Goal: Task Accomplishment & Management: Use online tool/utility

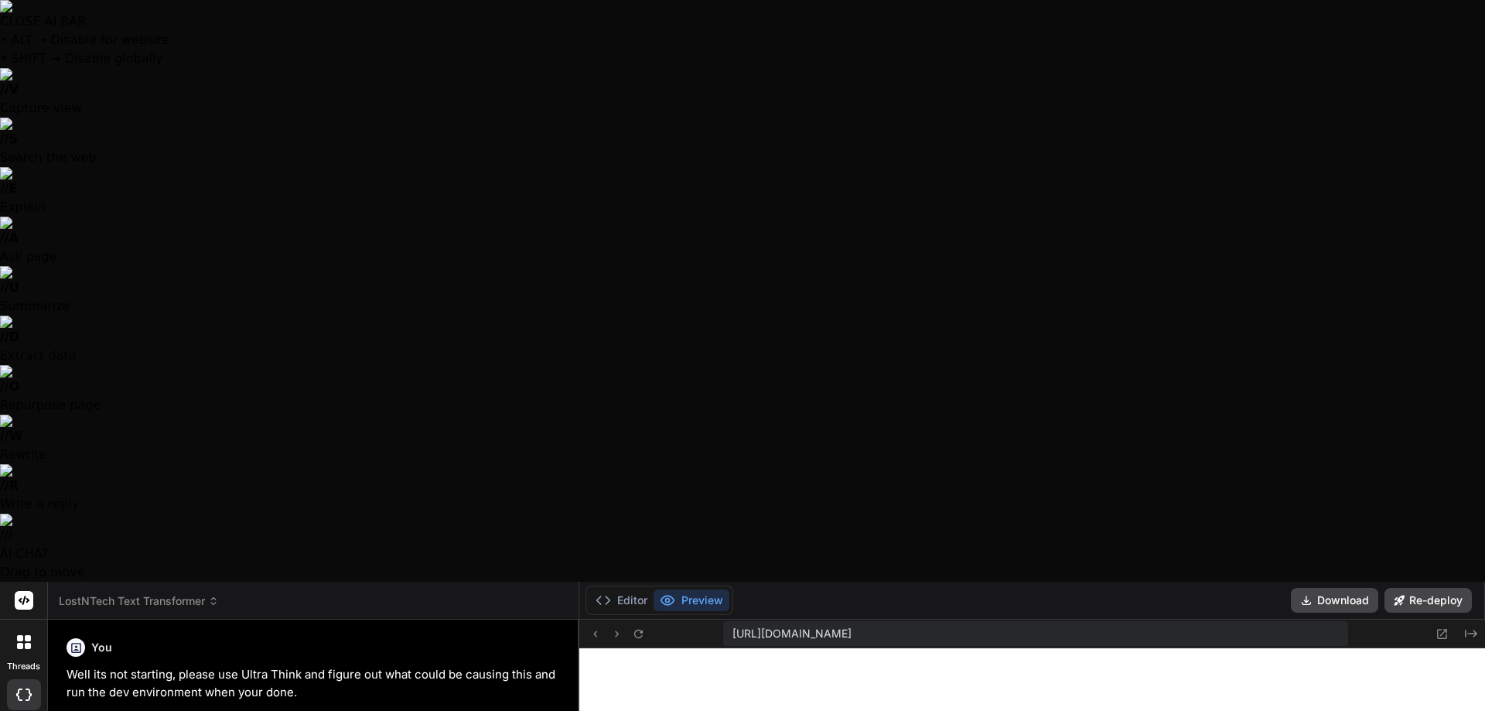
scroll to position [7729, 0]
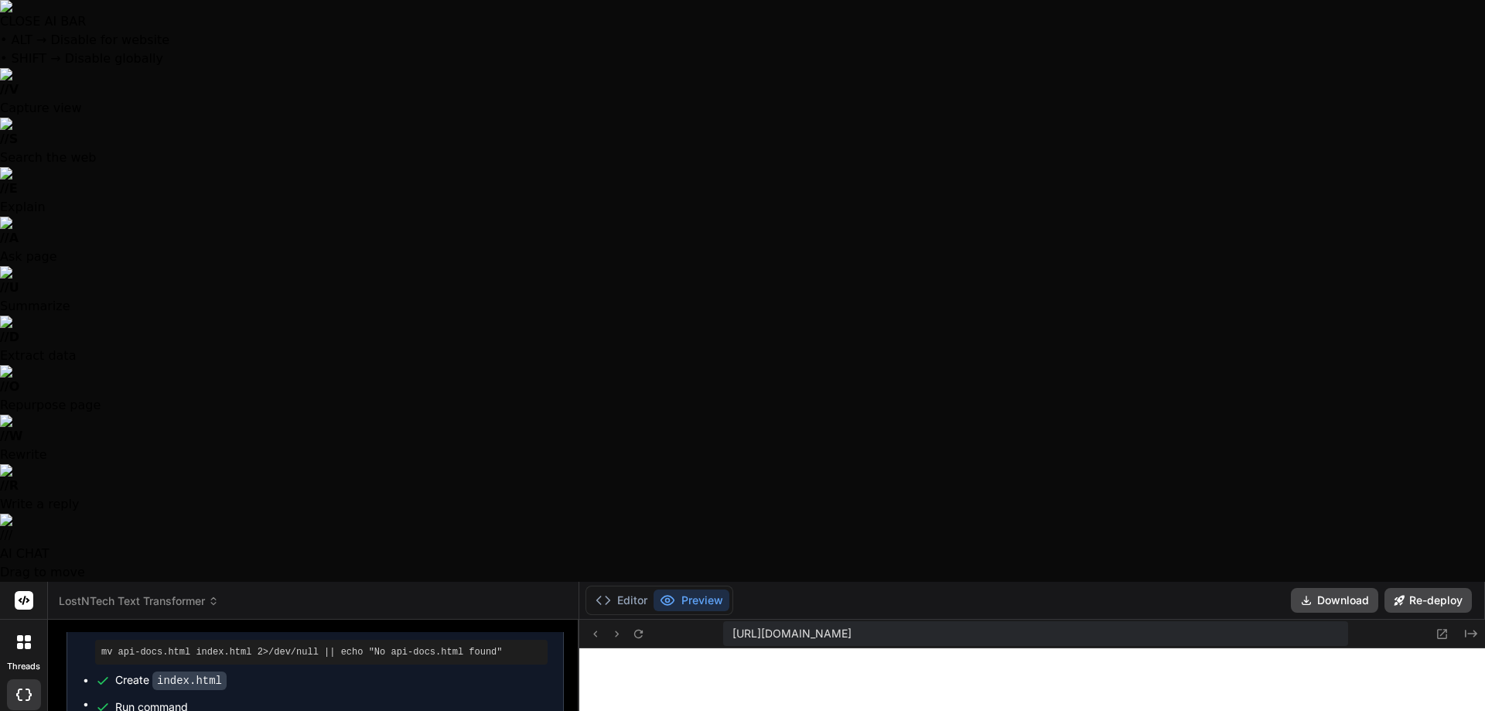
click at [147, 593] on span "LostNTech Text Transformer" at bounding box center [139, 600] width 160 height 15
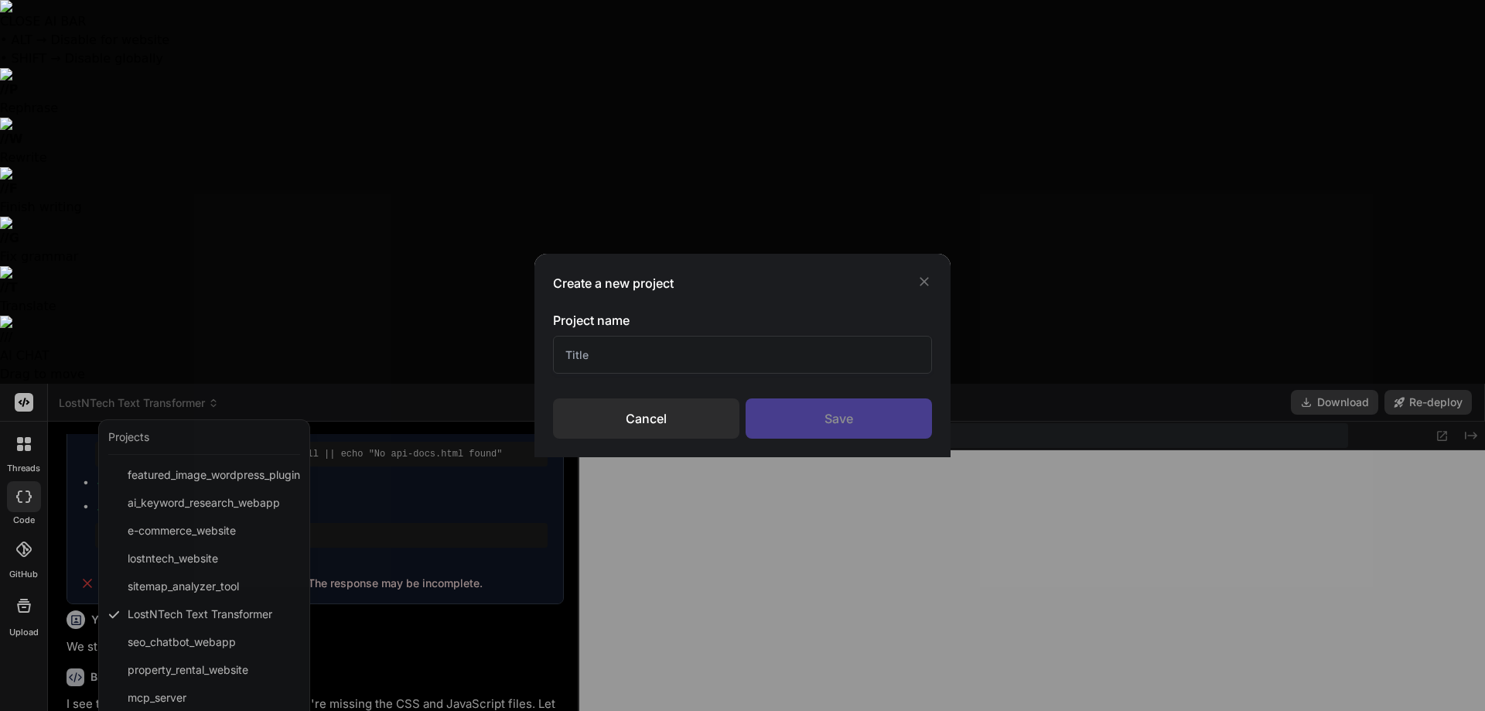
click at [737, 365] on input "text" at bounding box center [742, 355] width 379 height 38
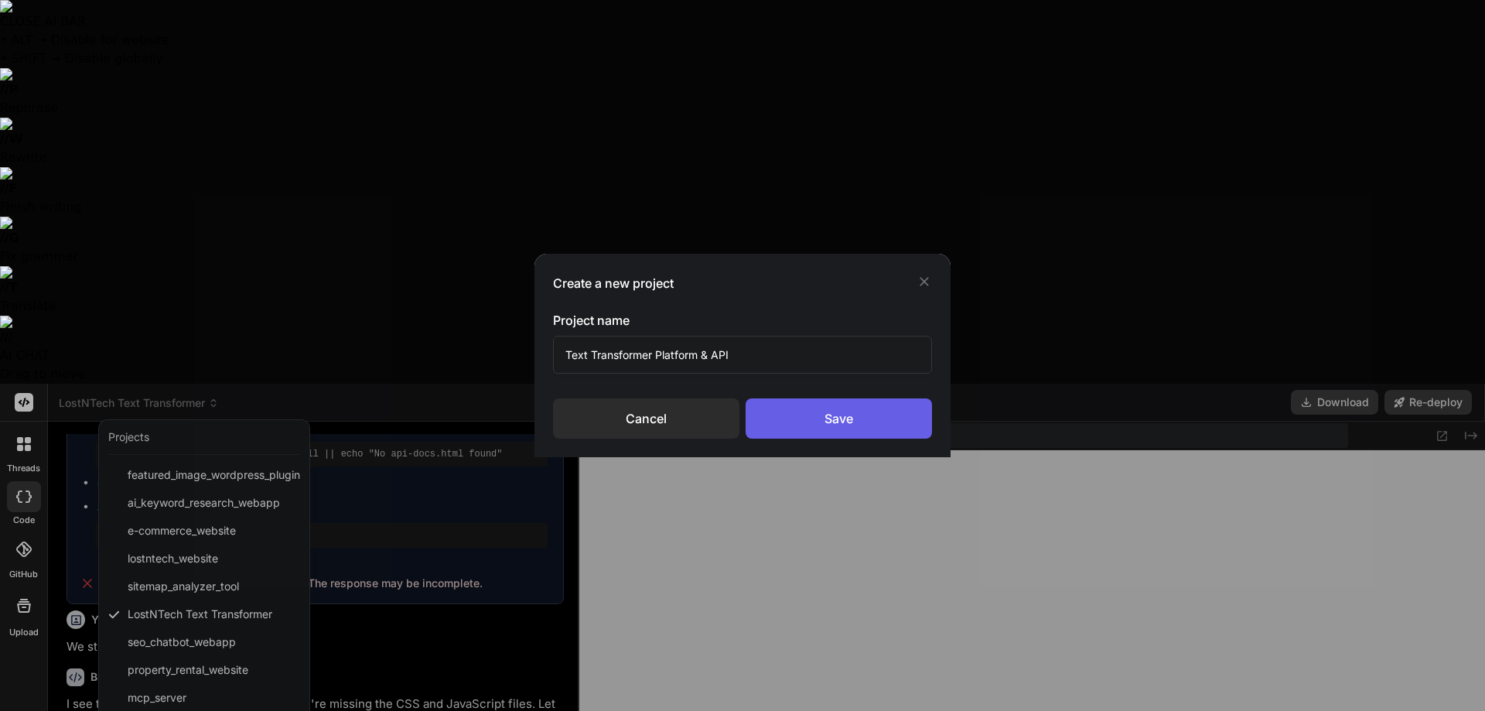
click at [832, 417] on div "Save" at bounding box center [839, 418] width 186 height 40
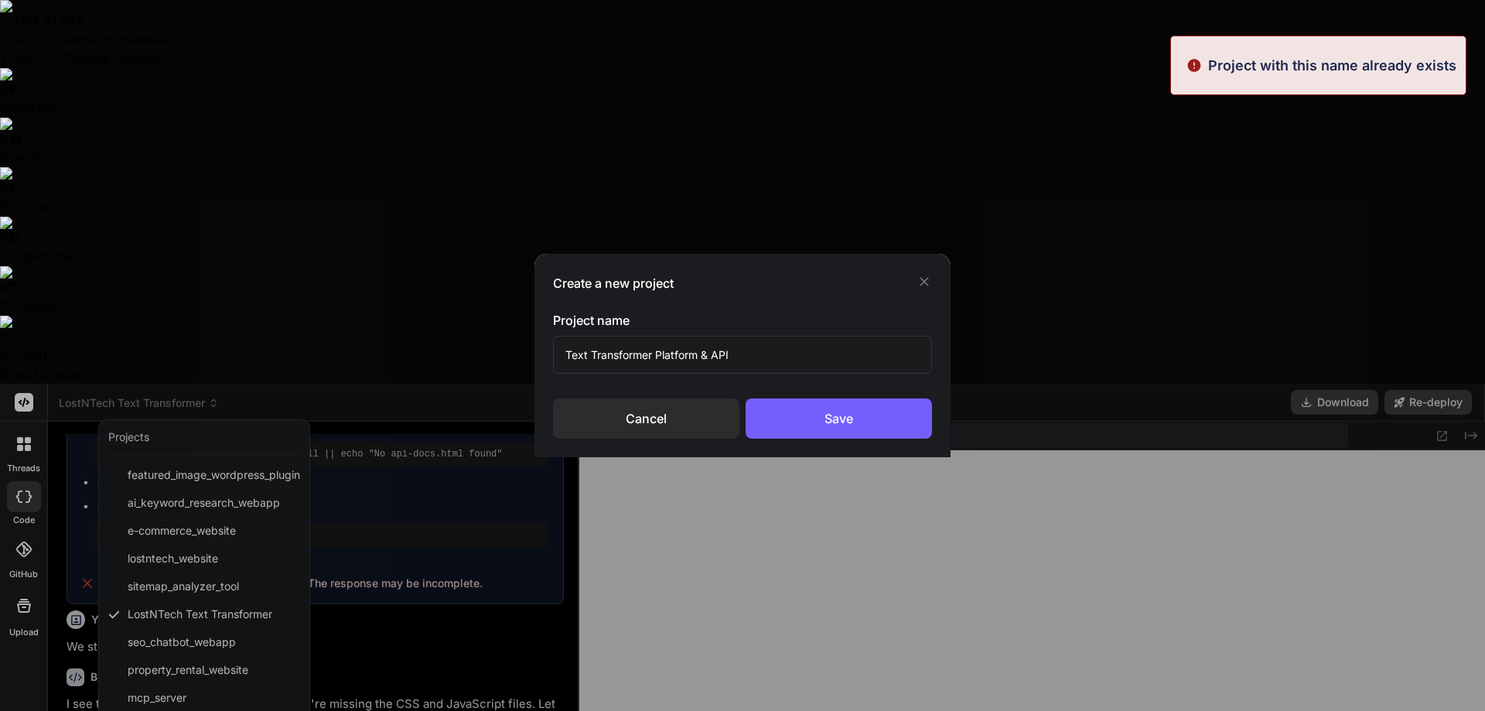
drag, startPoint x: 707, startPoint y: 353, endPoint x: 702, endPoint y: 360, distance: 8.4
click at [702, 360] on input "Text Transformer Platform & API" at bounding box center [742, 355] width 379 height 38
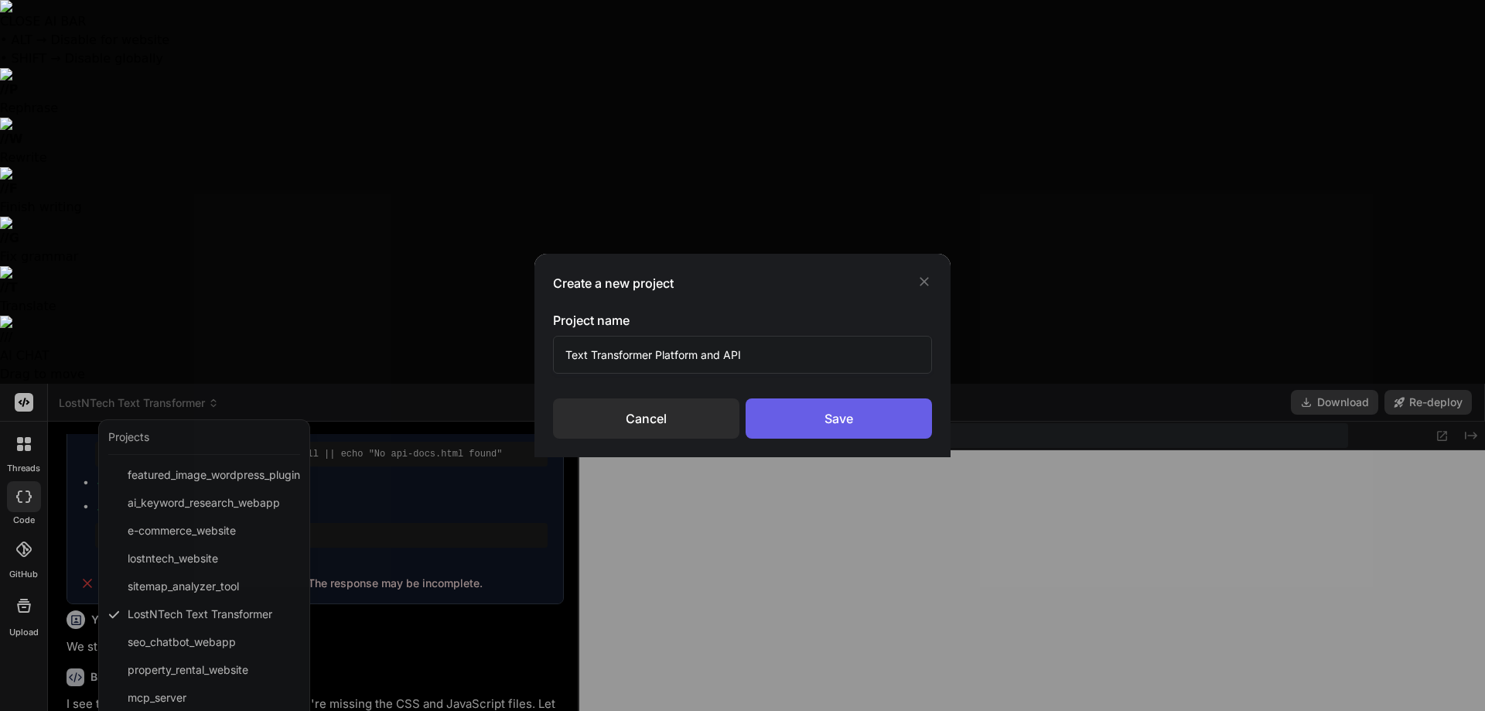
type input "Text Transformer Platform and API"
click at [885, 415] on div "Save" at bounding box center [839, 418] width 186 height 40
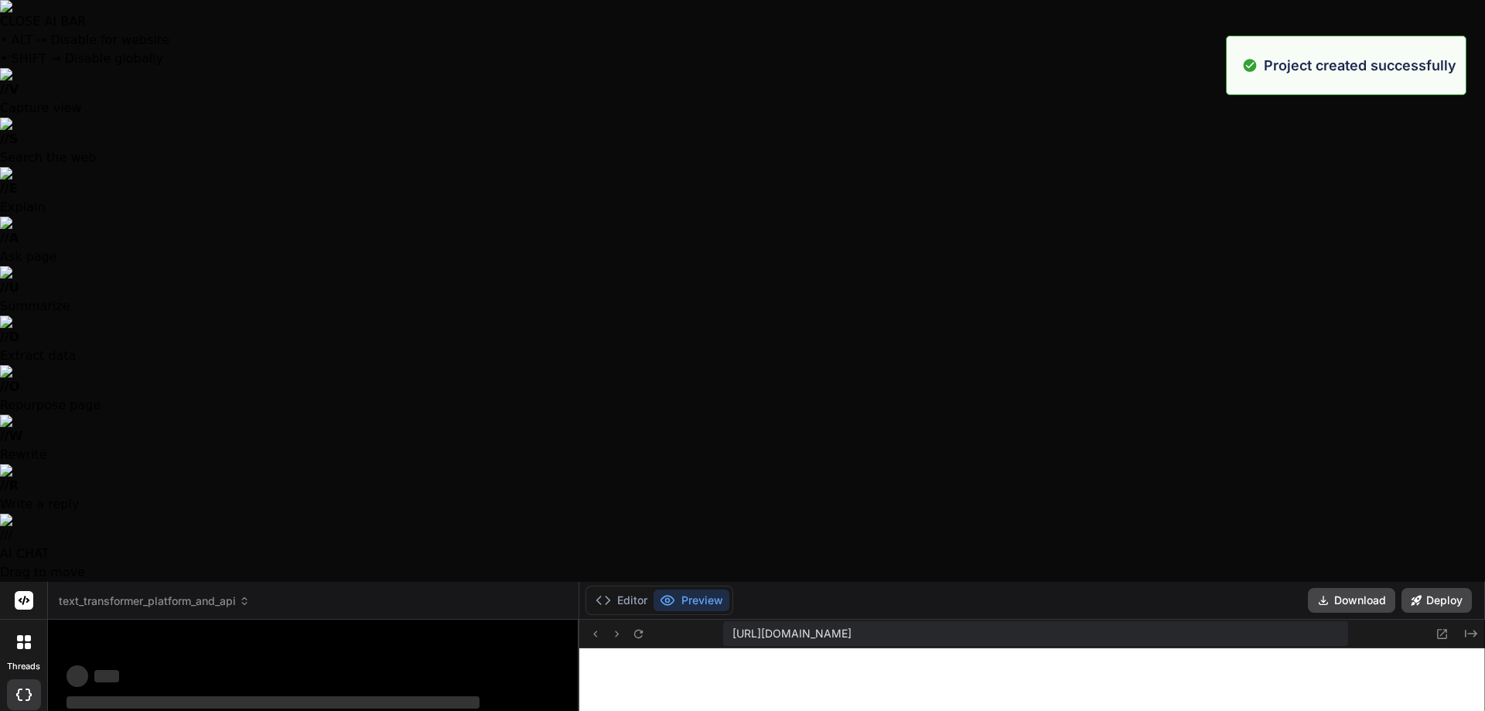
scroll to position [7788, 0]
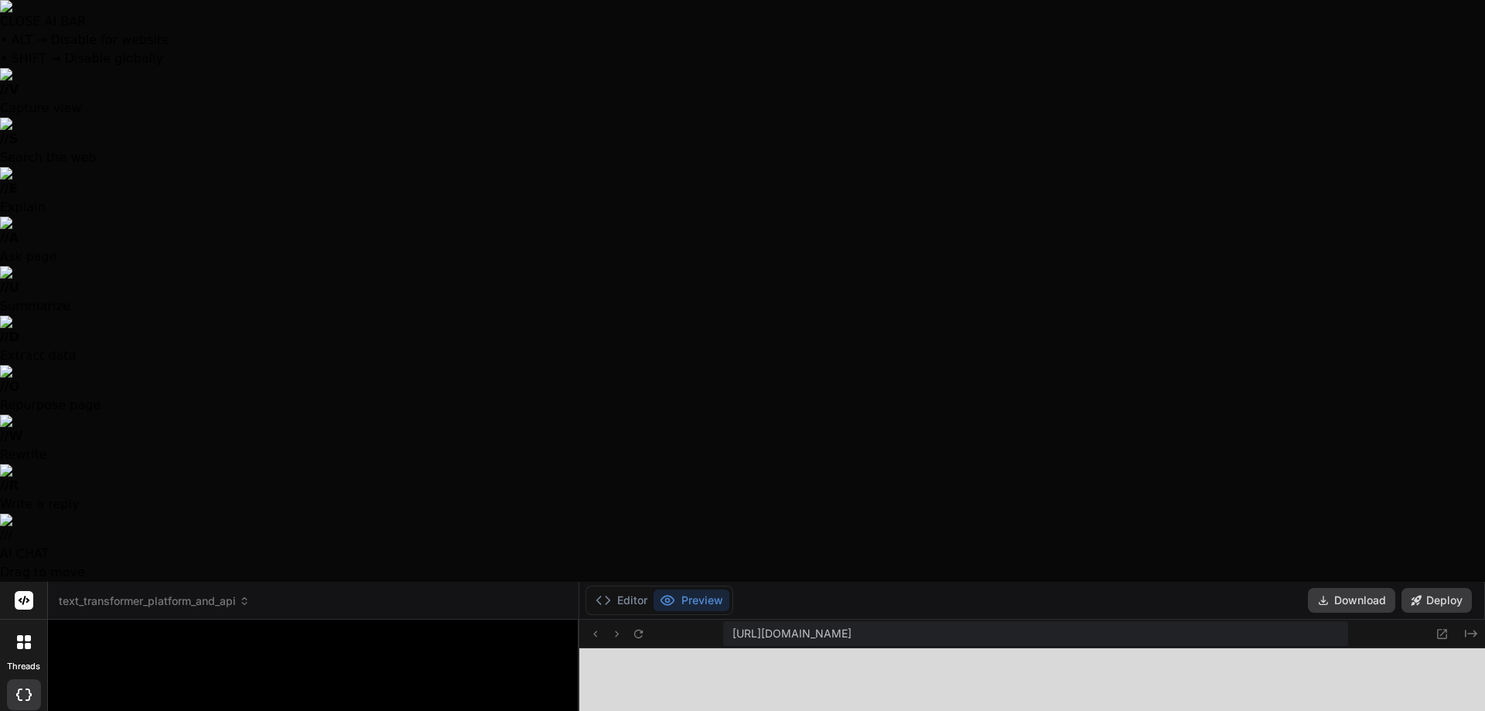
click at [380, 204] on div at bounding box center [742, 355] width 1485 height 711
type textarea "x"
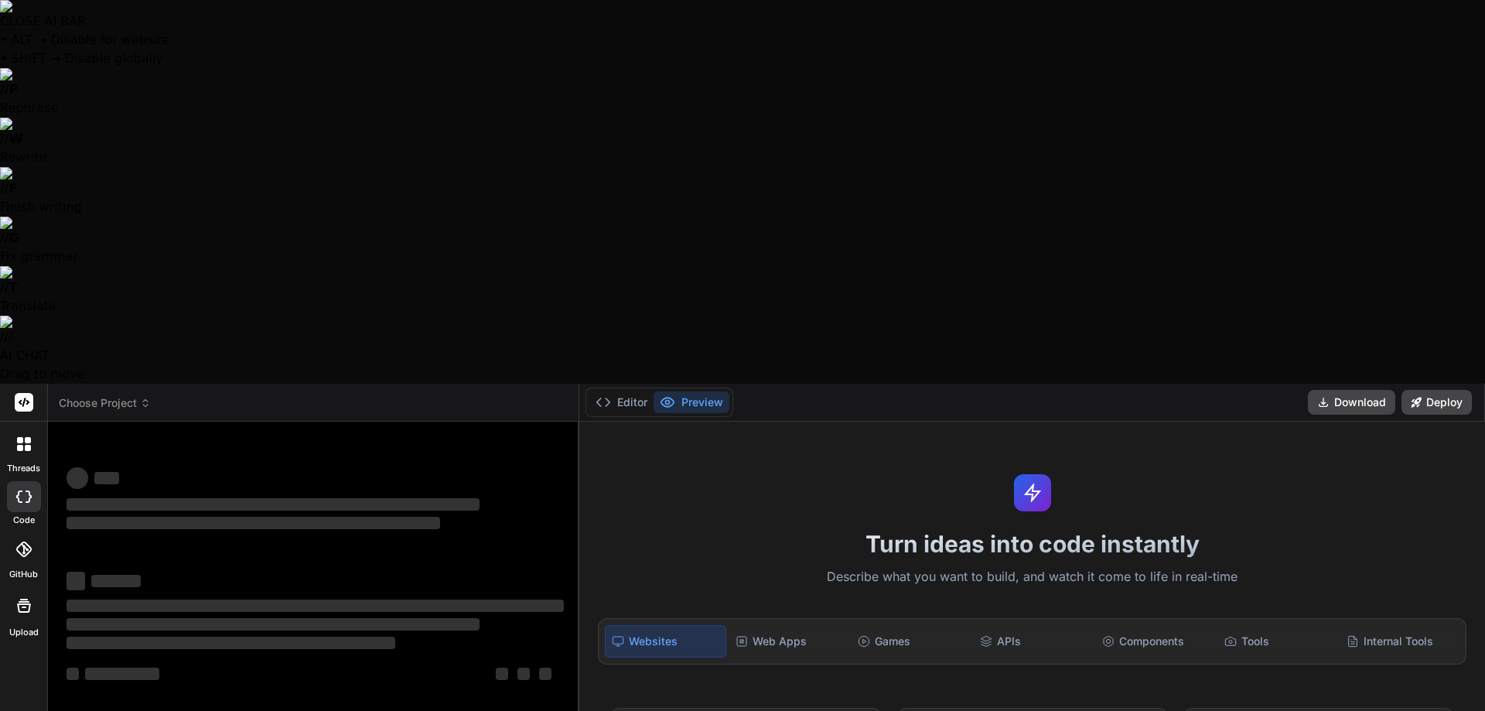
click at [124, 384] on header "Choose Project Created with Pixso." at bounding box center [313, 403] width 531 height 38
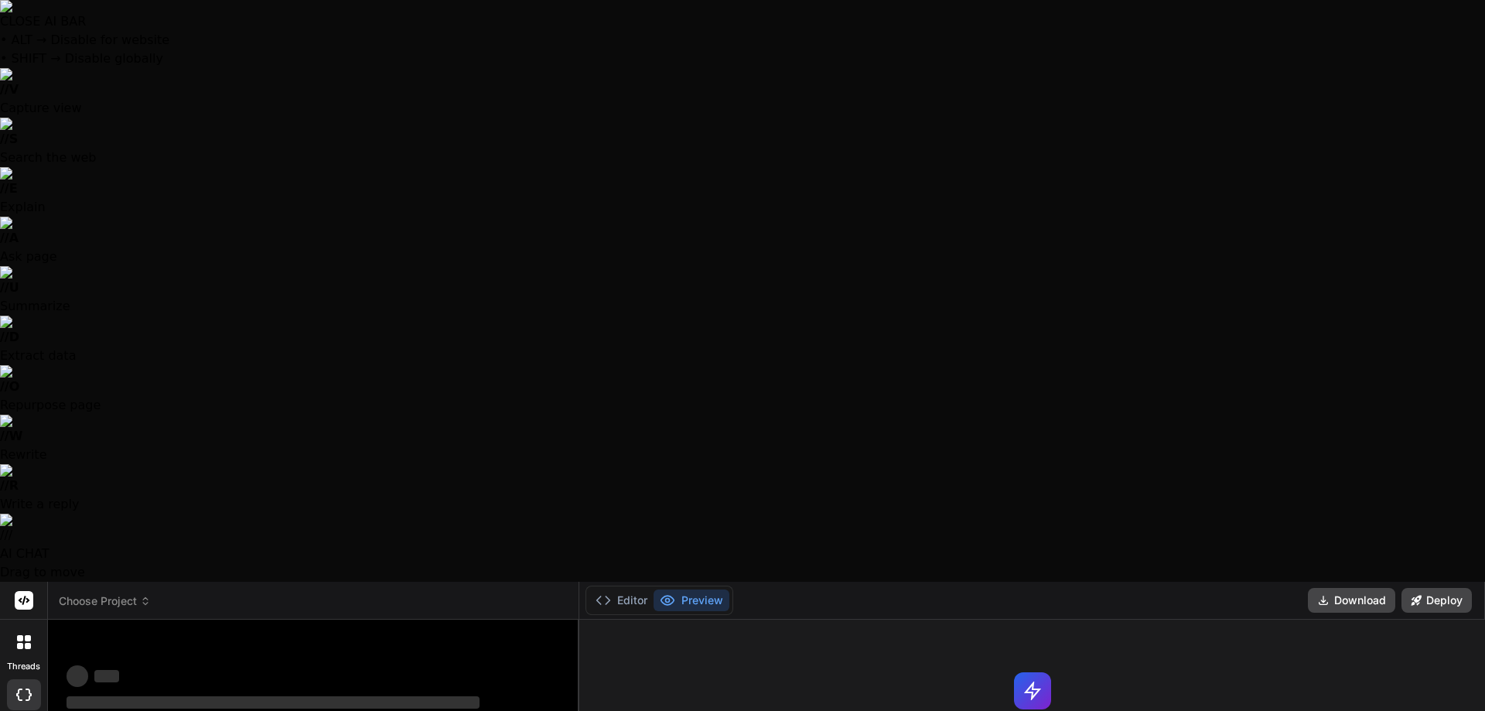
click at [124, 593] on span "Choose Project" at bounding box center [105, 600] width 92 height 15
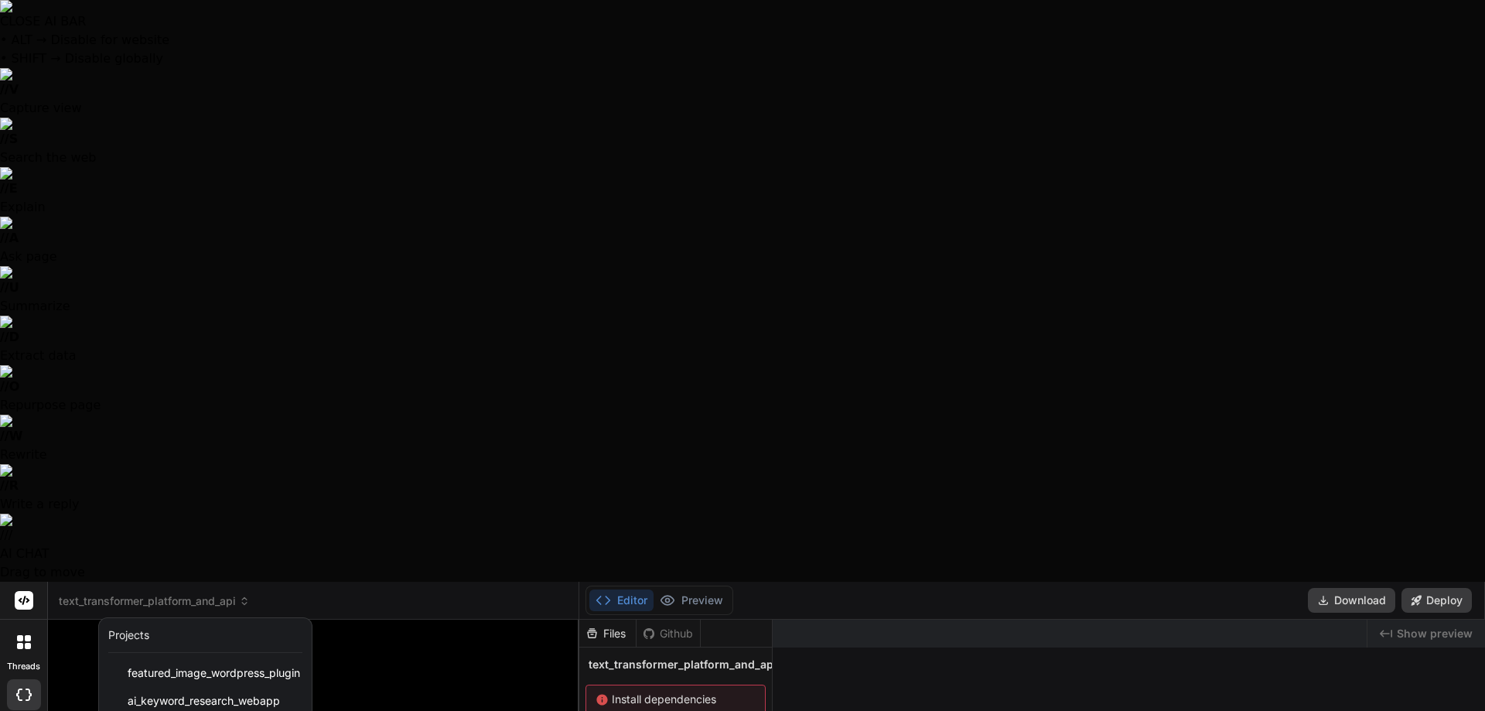
click at [699, 11] on div at bounding box center [742, 355] width 1485 height 711
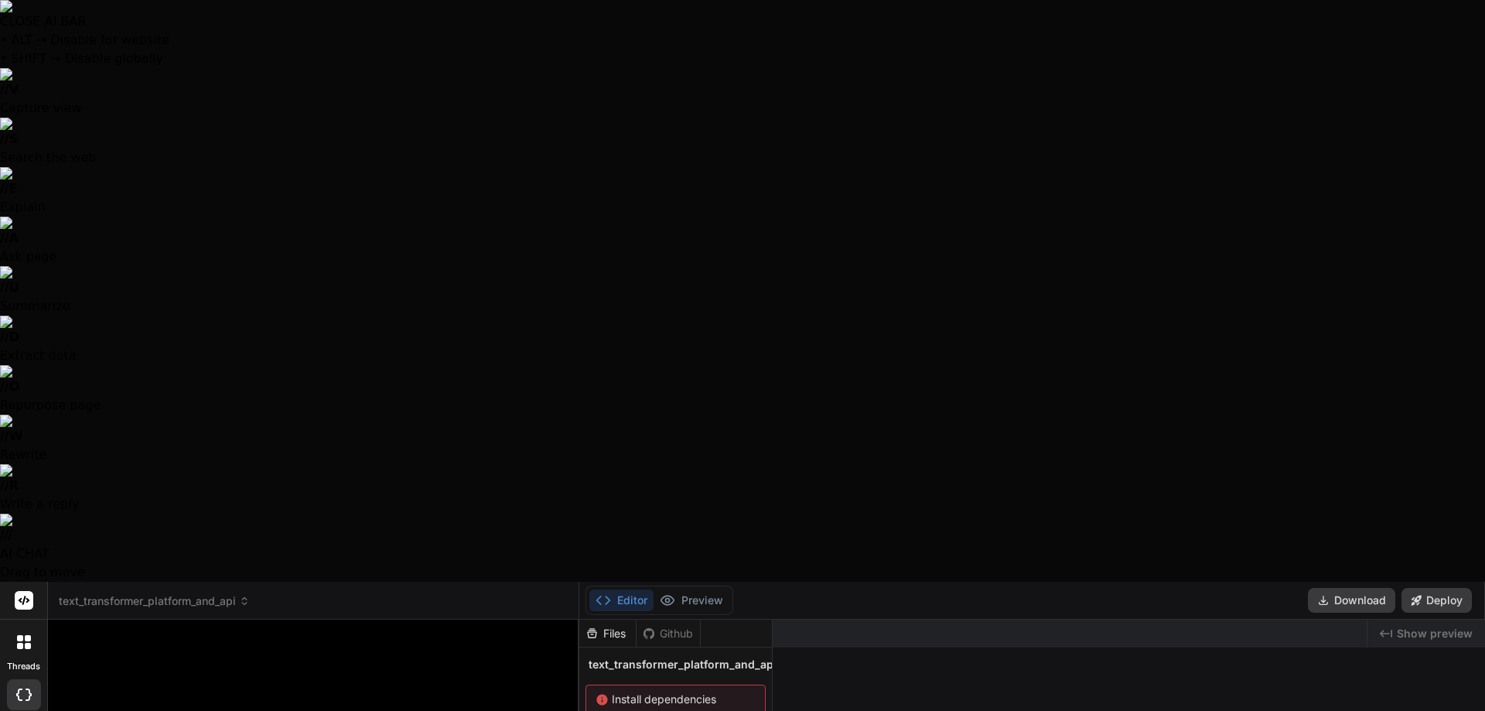
type textarea "x"
type input "C:\fakepath\modified_image (6).png"
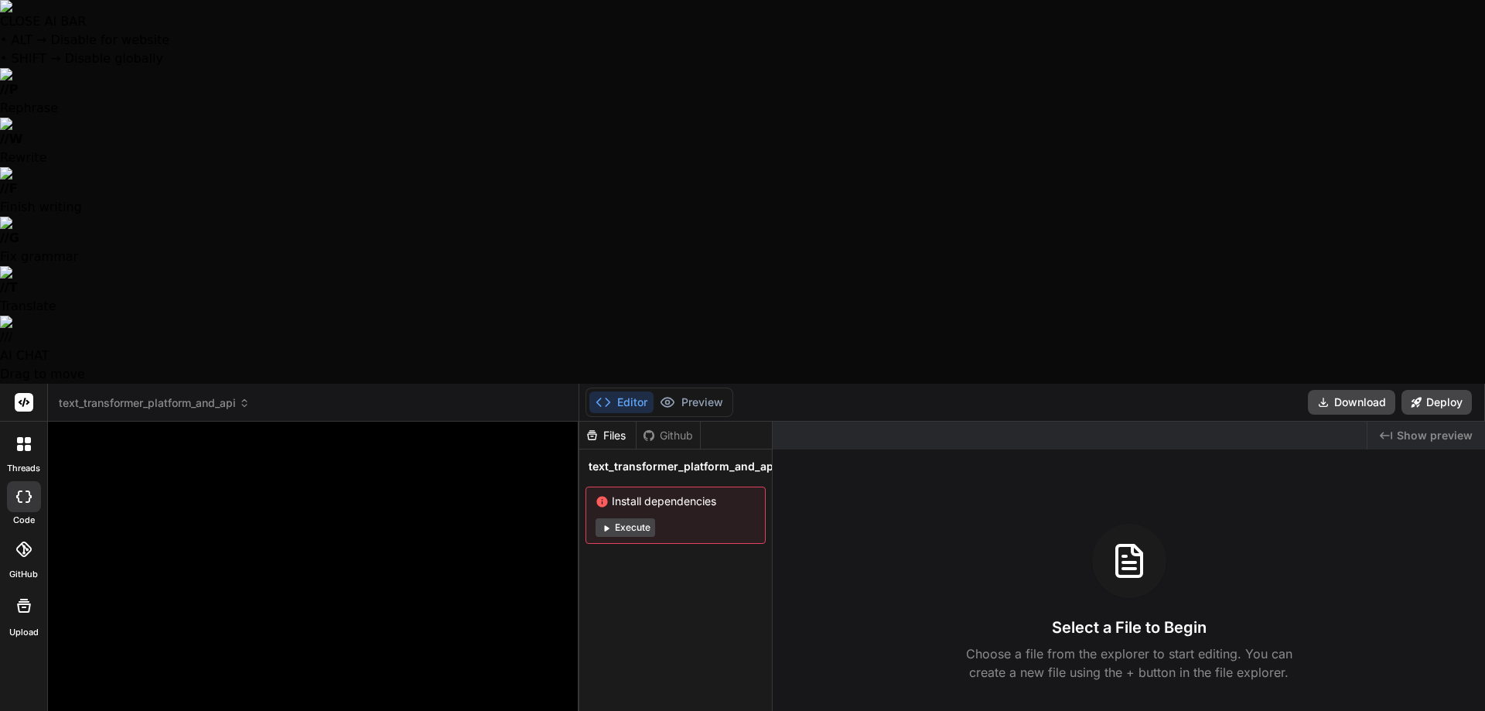
type textarea "x"
paste textarea "Lor Ipsum Dolor si amet co adip eli seddoei temp in utlaboree dolo mag. Aliq En…"
type textarea "Lor Ipsum Dolor si amet co adip eli seddoei temp in utlaboree dolo mag. Aliq En…"
type textarea "x"
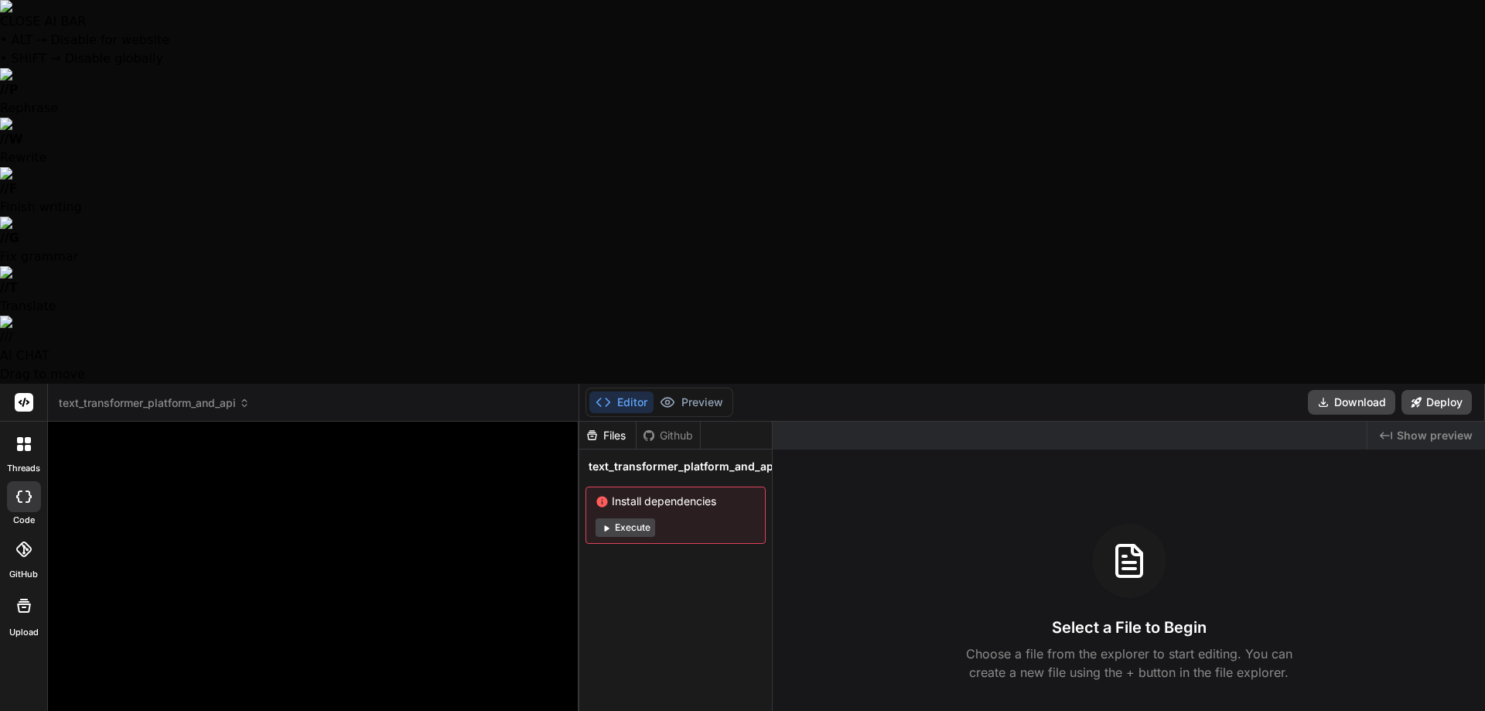
scroll to position [1191, 0]
type textarea "Lor Ipsum Dolor si amet co adip eli seddoei temp in utlaboree dolo mag. Aliq En…"
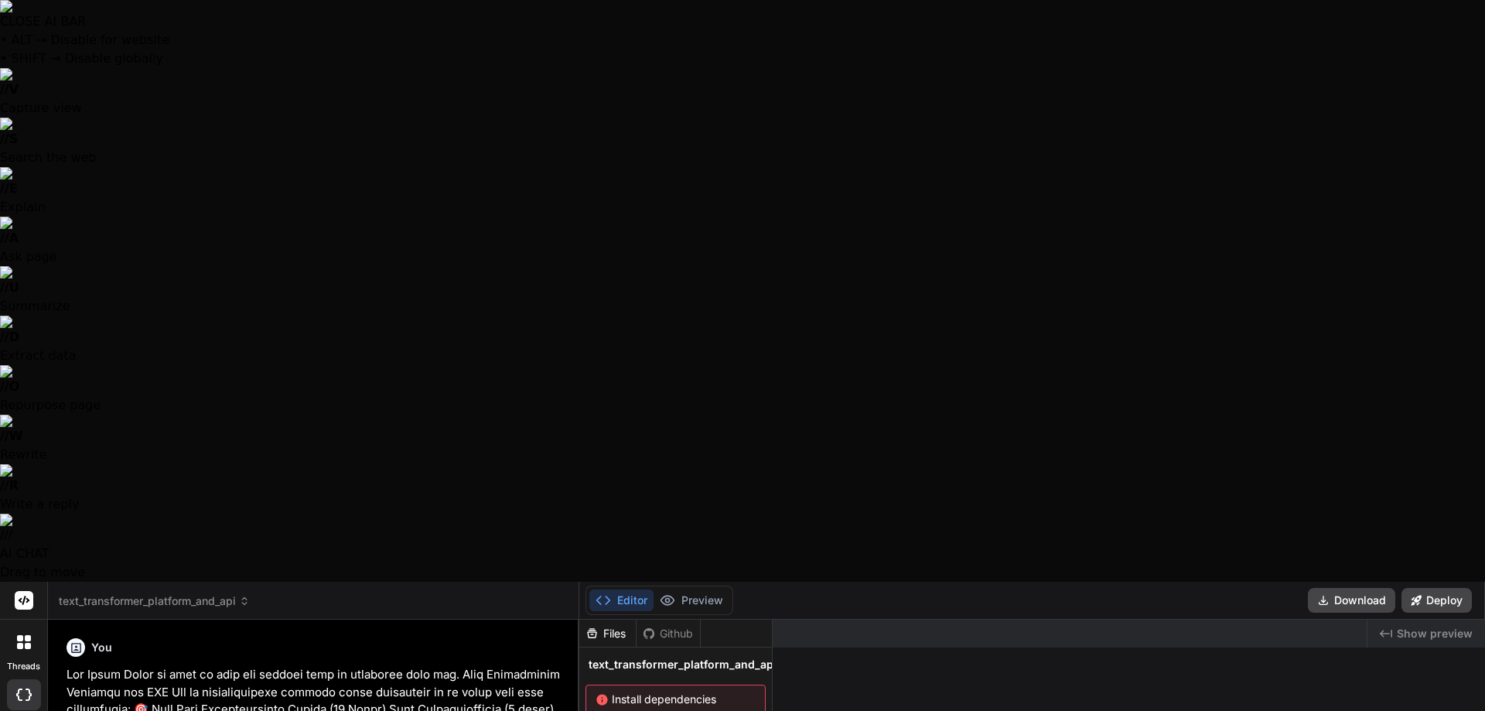
type textarea "x"
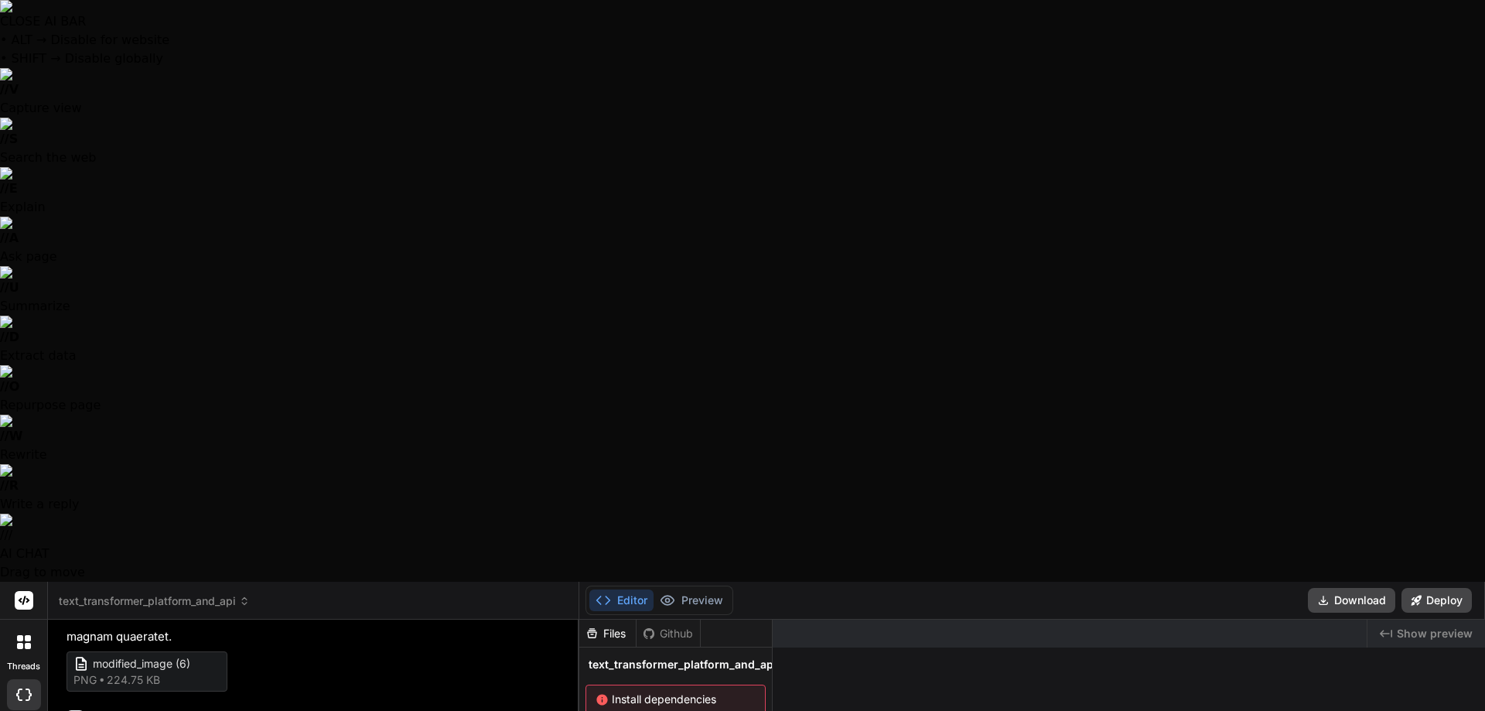
scroll to position [1222, 0]
